Goal: Find specific page/section: Find specific page/section

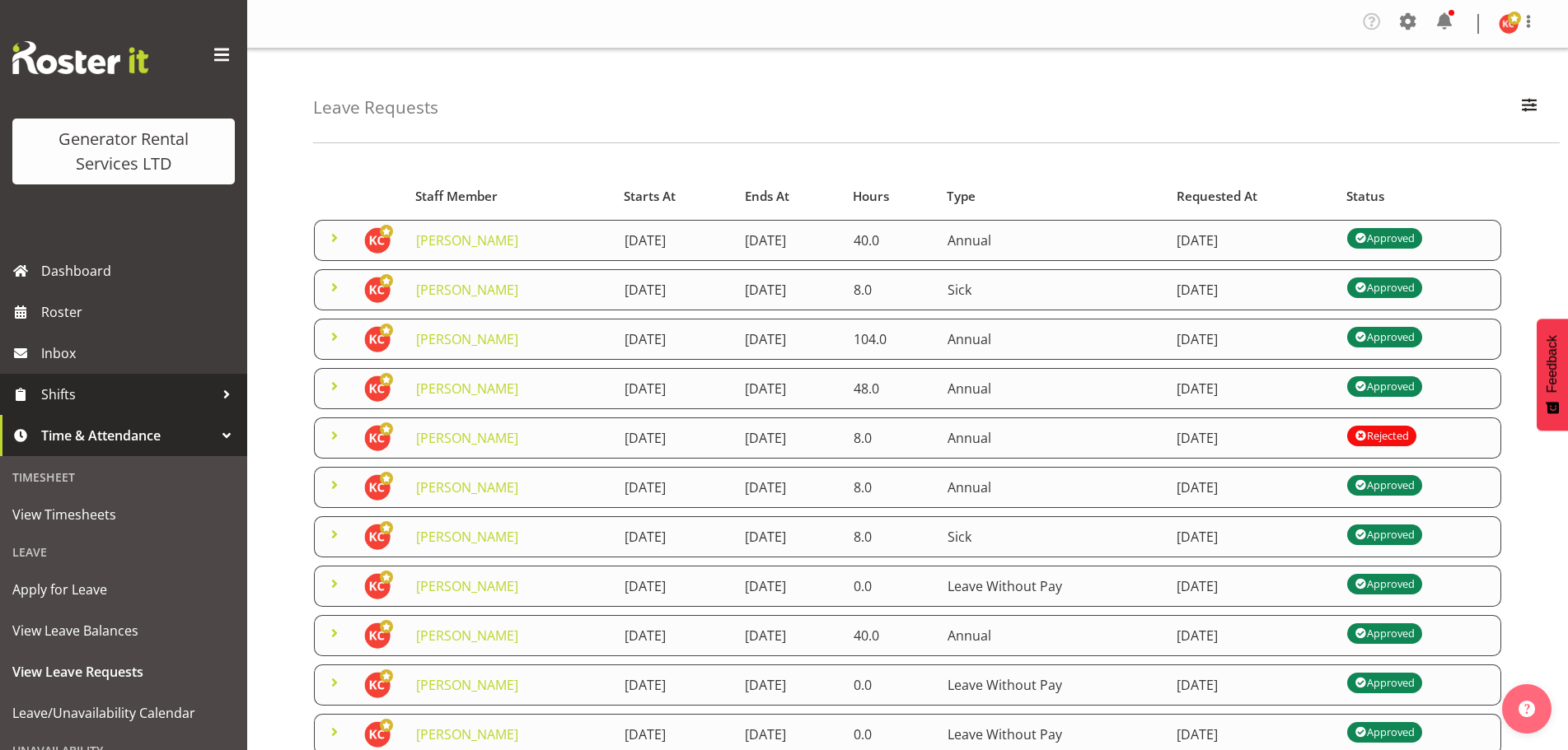
click at [93, 386] on span "Shifts" at bounding box center [127, 394] width 173 height 25
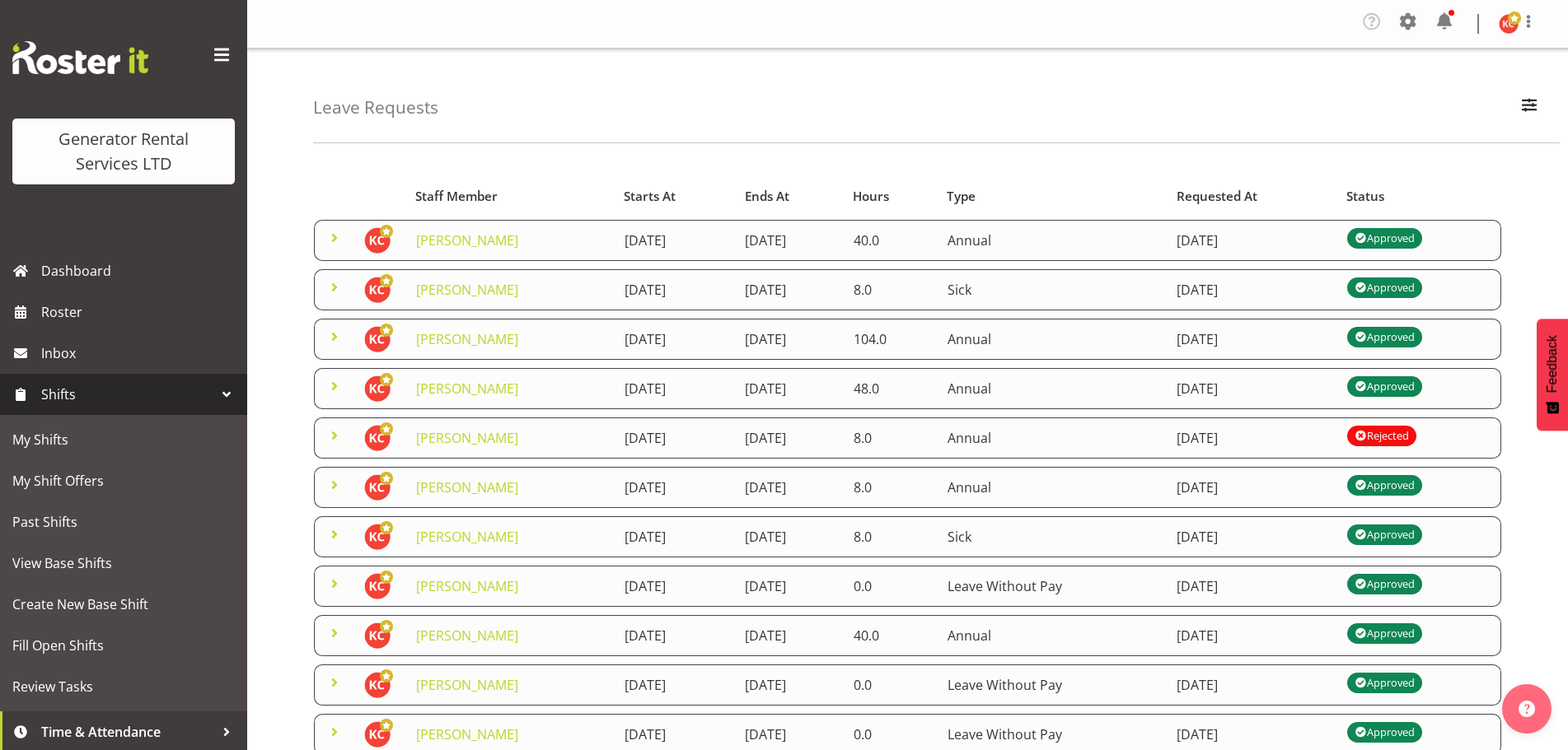
click at [67, 398] on span "Shifts" at bounding box center [127, 394] width 173 height 25
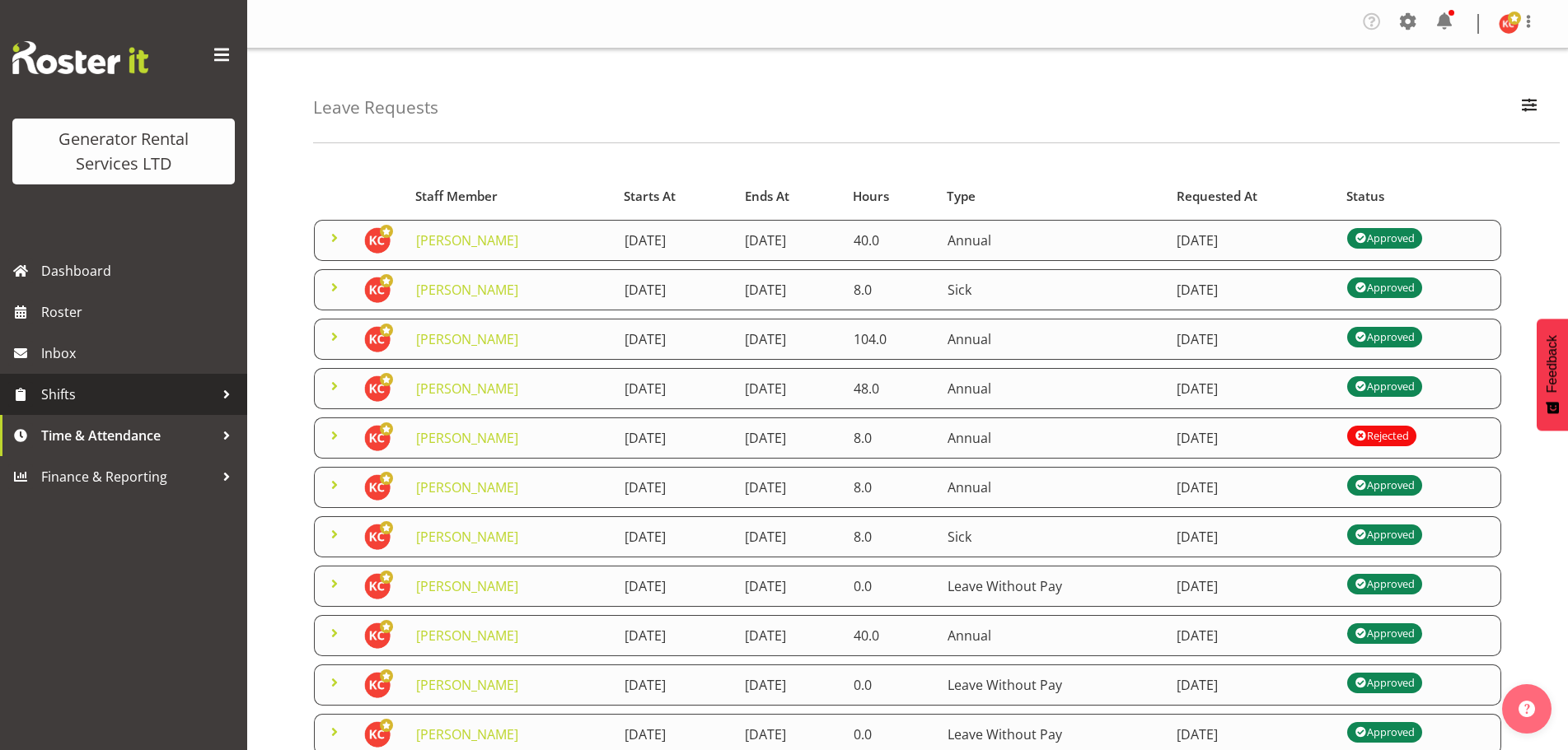
click at [67, 398] on span "Shifts" at bounding box center [127, 394] width 173 height 25
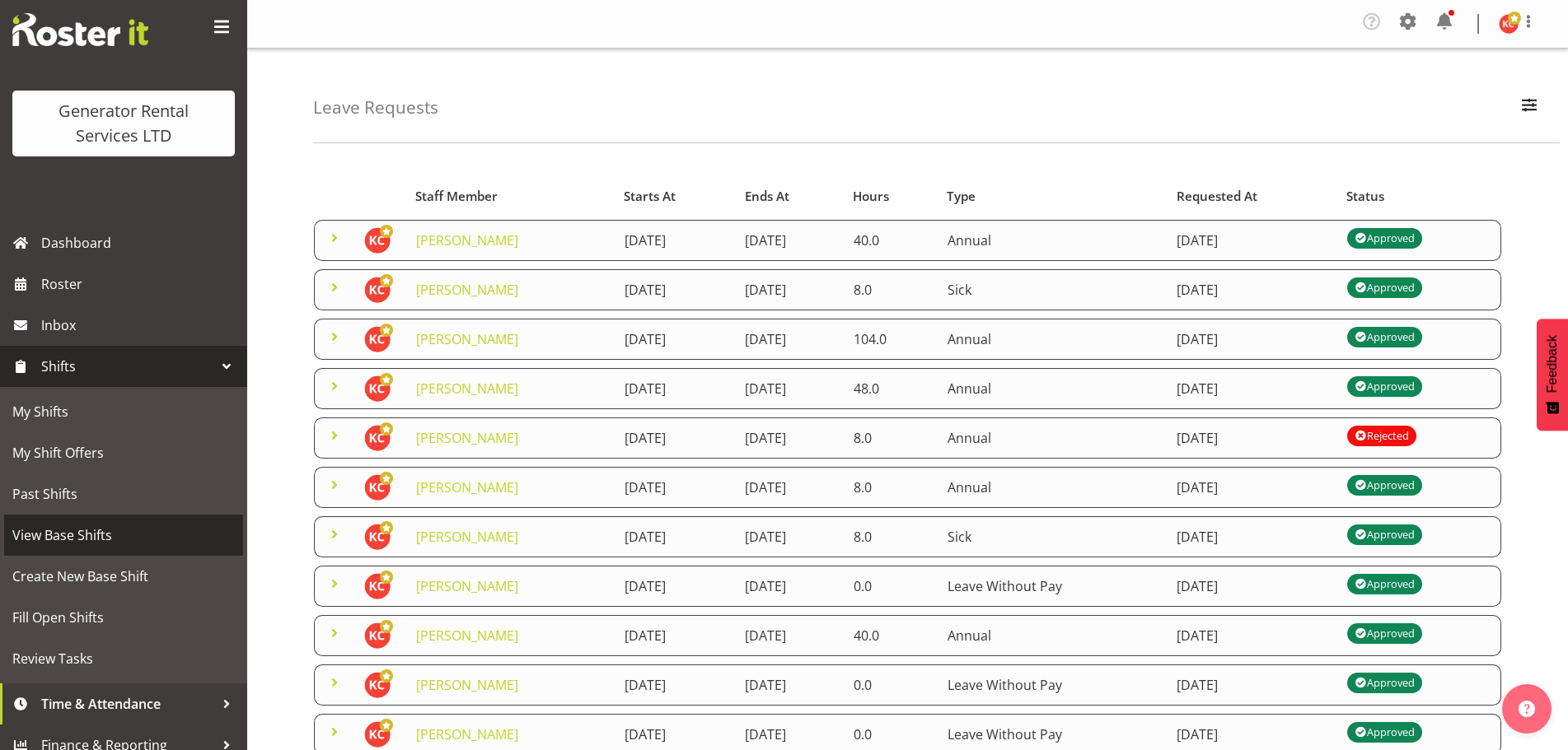
scroll to position [43, 0]
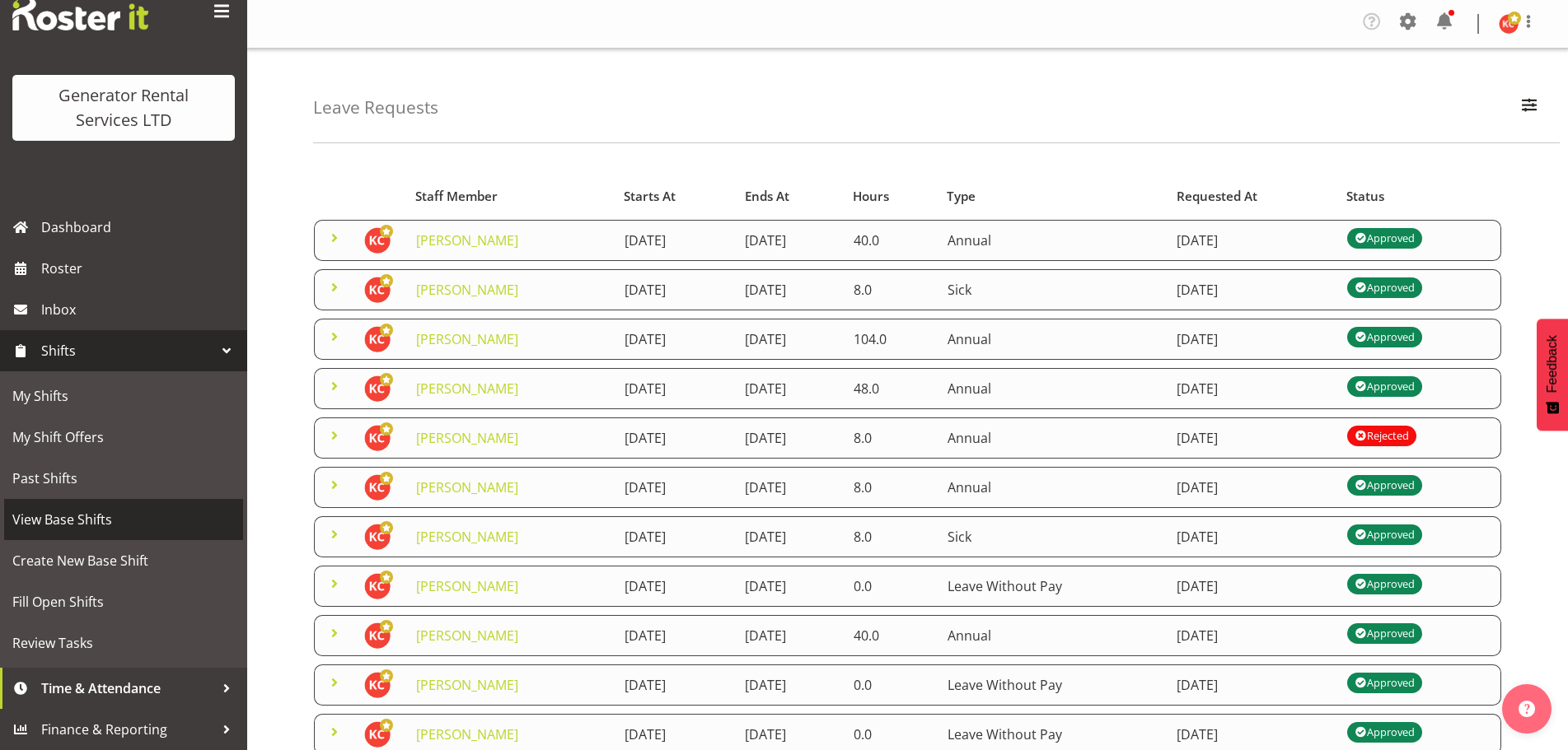
click at [83, 526] on span "View Base Shifts" at bounding box center [124, 519] width 223 height 25
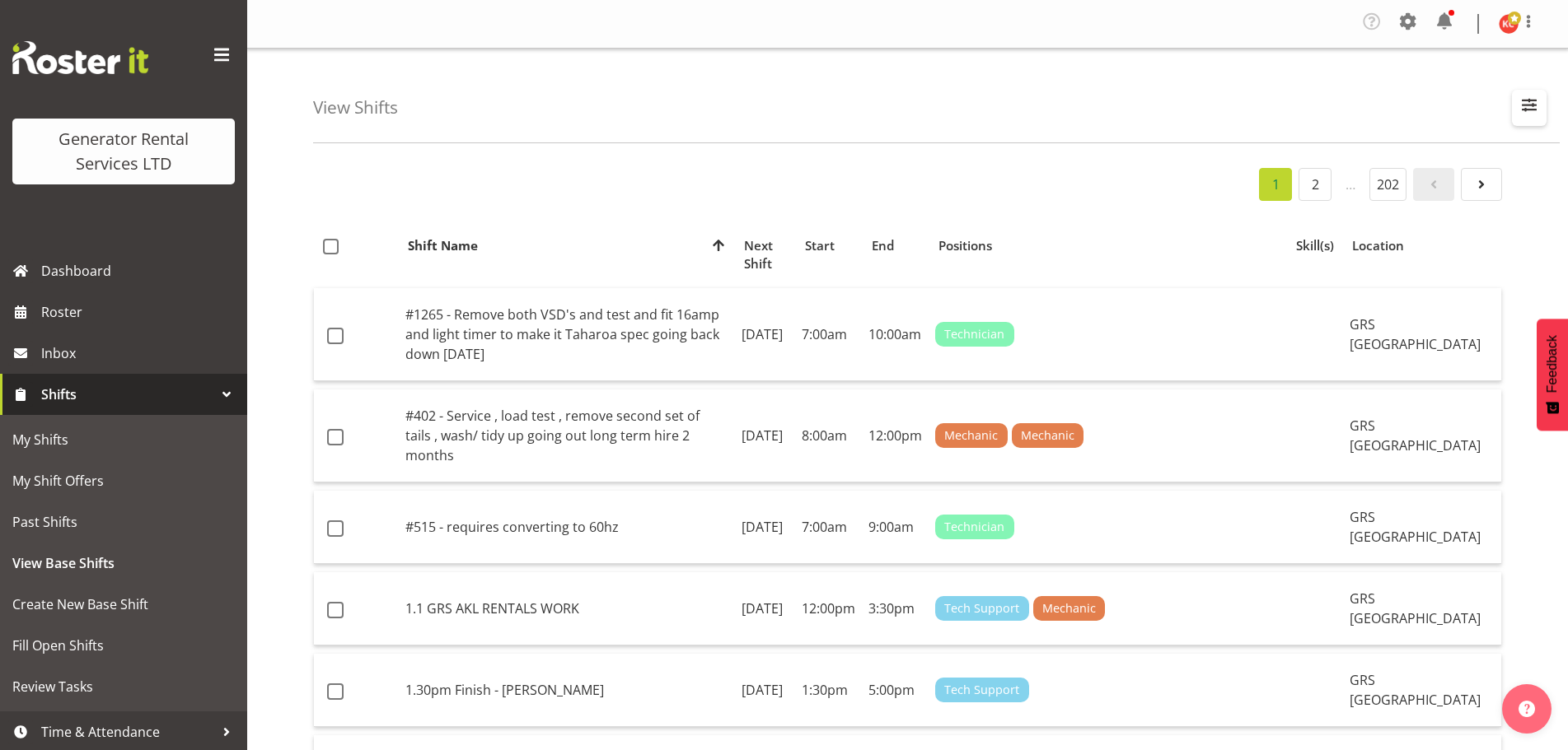
click at [1524, 104] on span "button" at bounding box center [1530, 104] width 22 height 22
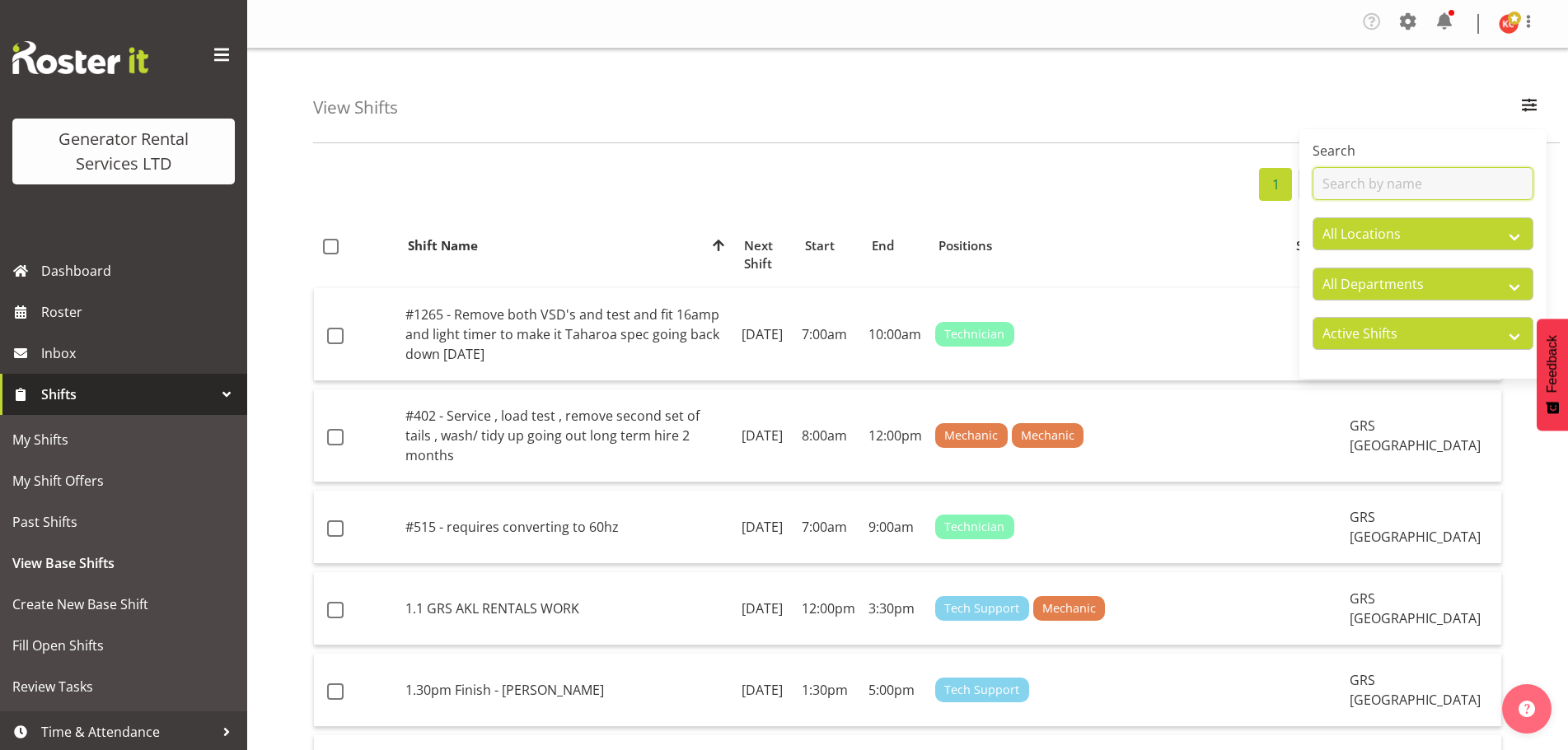
click at [1377, 171] on input "text" at bounding box center [1423, 183] width 221 height 33
type input "vocus"
